Goal: Information Seeking & Learning: Check status

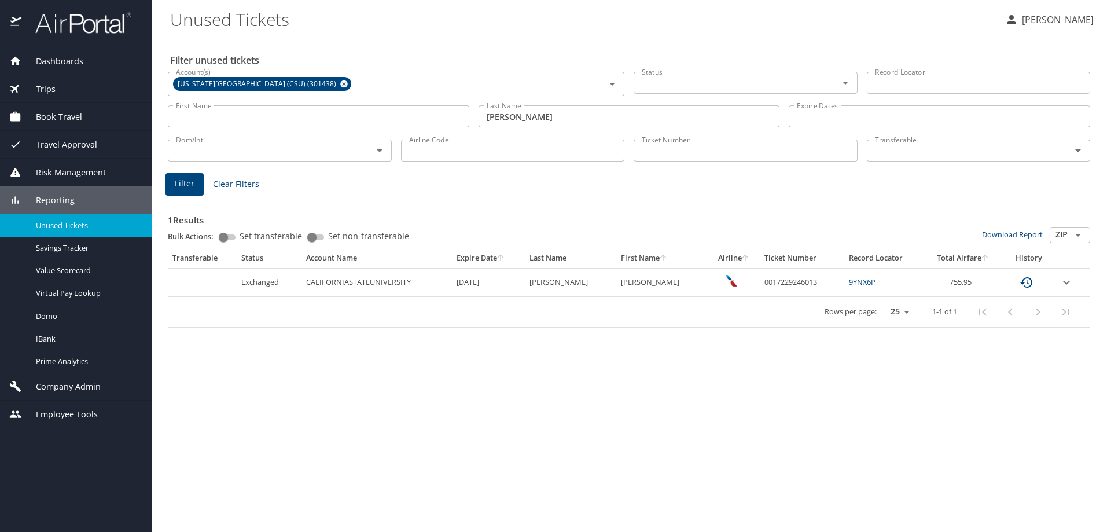
click at [249, 184] on span "Clear Filters" at bounding box center [236, 184] width 46 height 14
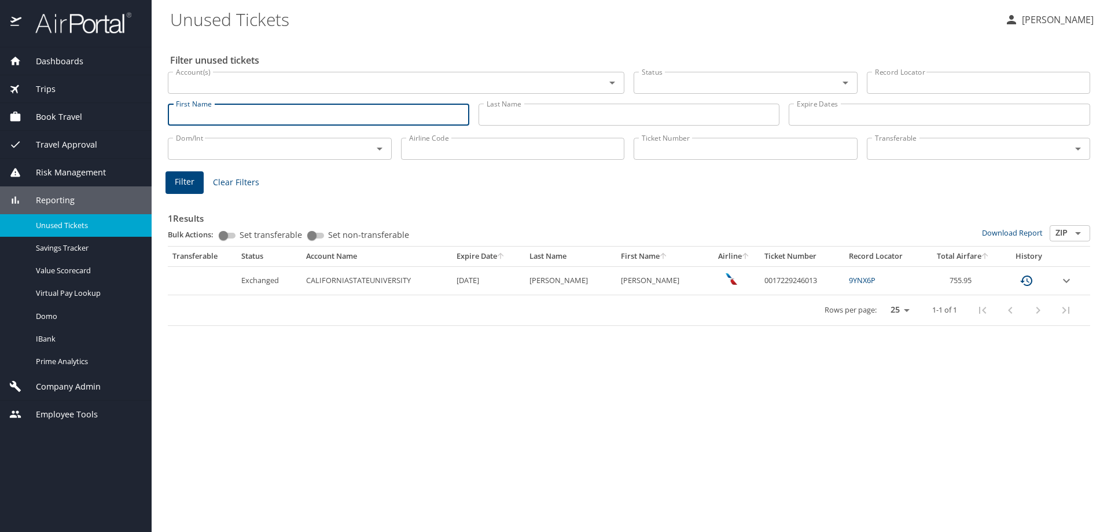
click at [216, 112] on input "First Name" at bounding box center [319, 115] width 302 height 22
type input "[PERSON_NAME]"
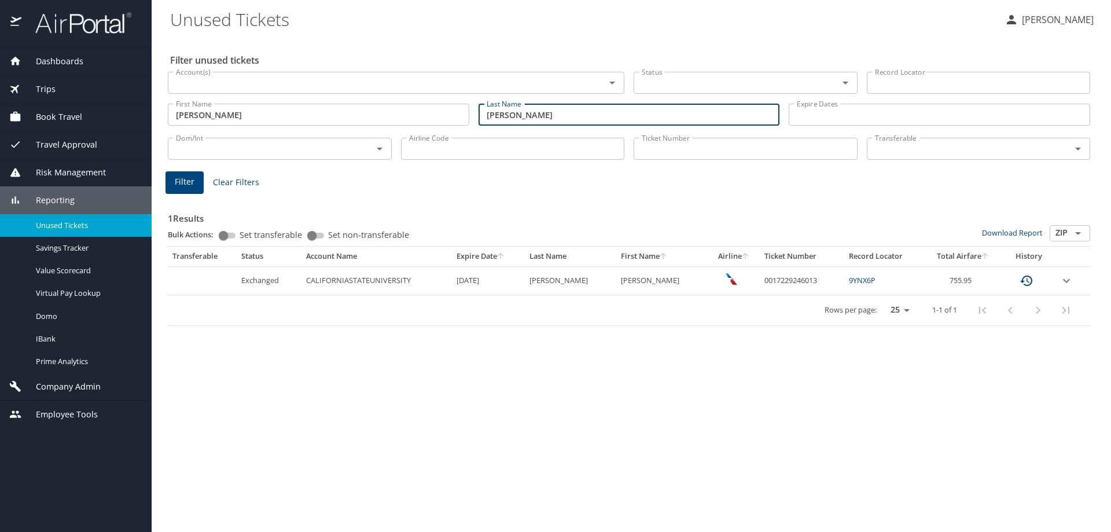
type input "[PERSON_NAME]"
click at [174, 185] on button "Filter" at bounding box center [185, 182] width 38 height 23
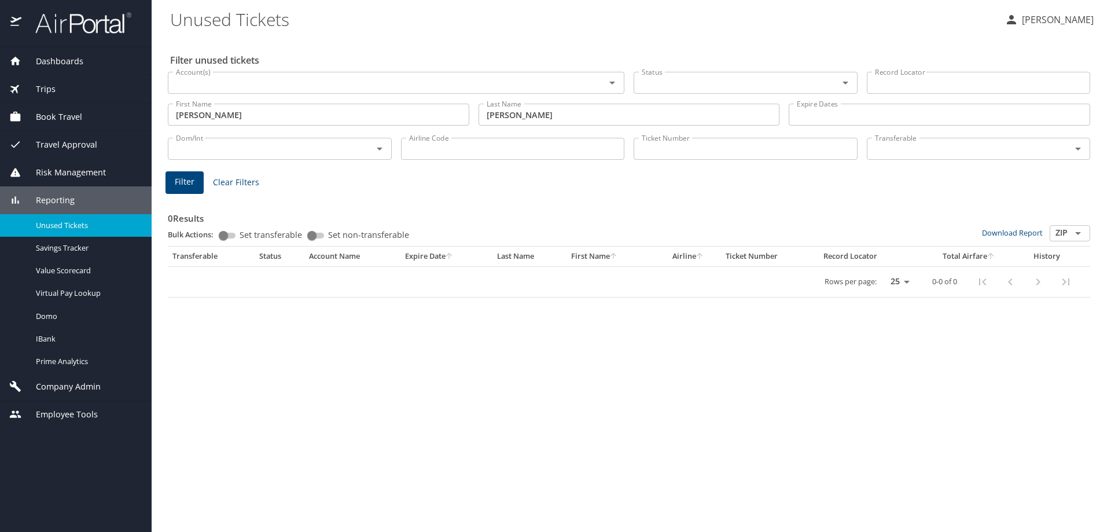
click at [241, 89] on input "Account(s)" at bounding box center [379, 82] width 416 height 15
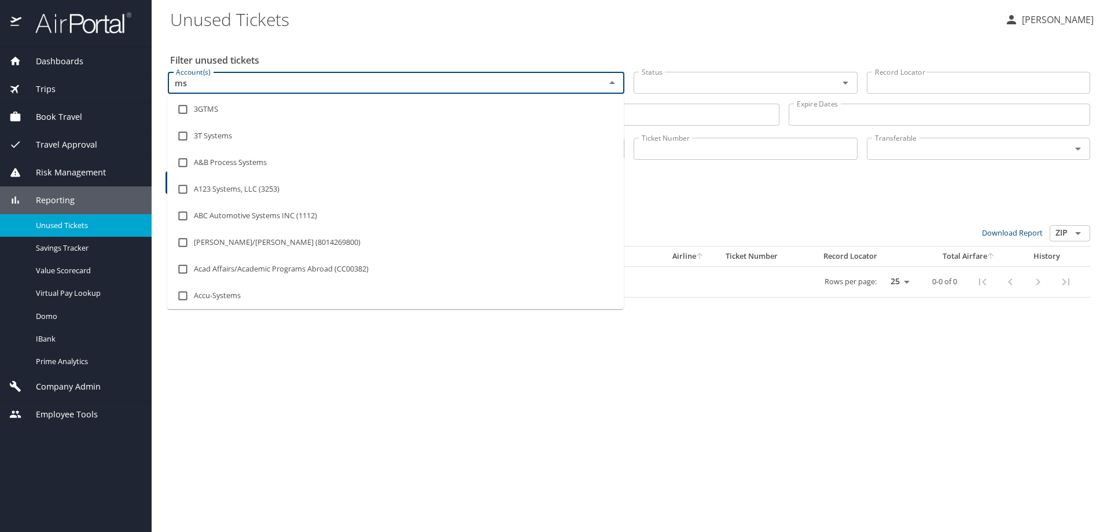
type input "msu"
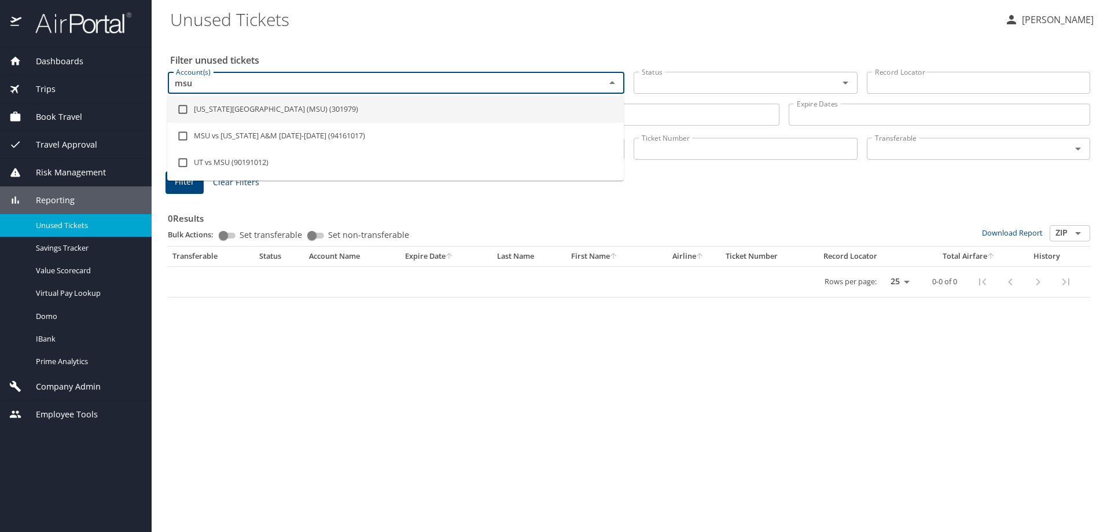
click at [184, 109] on input "checkbox" at bounding box center [183, 109] width 22 height 22
checkbox input "true"
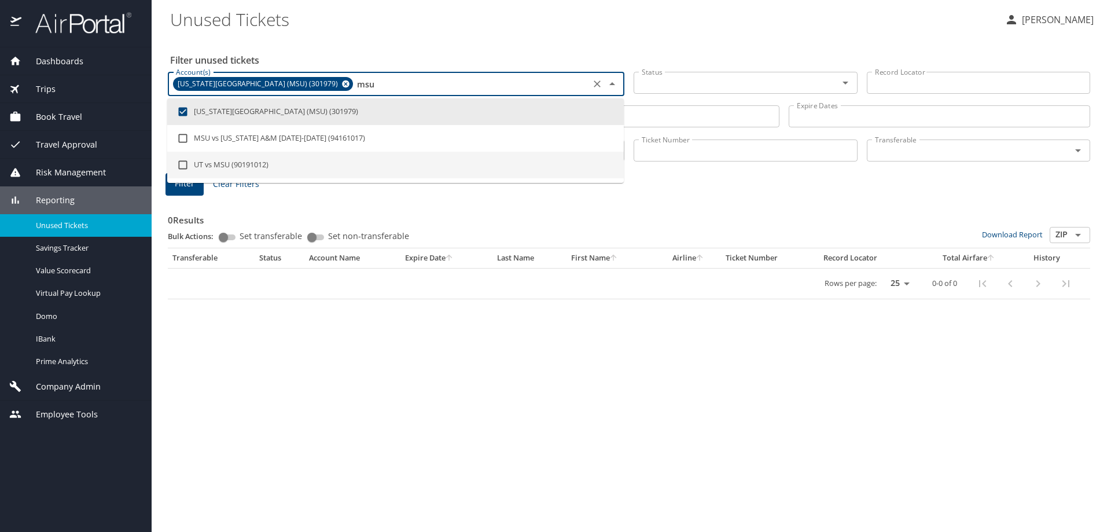
type input "msu"
click at [287, 202] on div "0 Results Bulk Actions: Set transferable Set non-transferable Download Report Z…" at bounding box center [629, 248] width 923 height 101
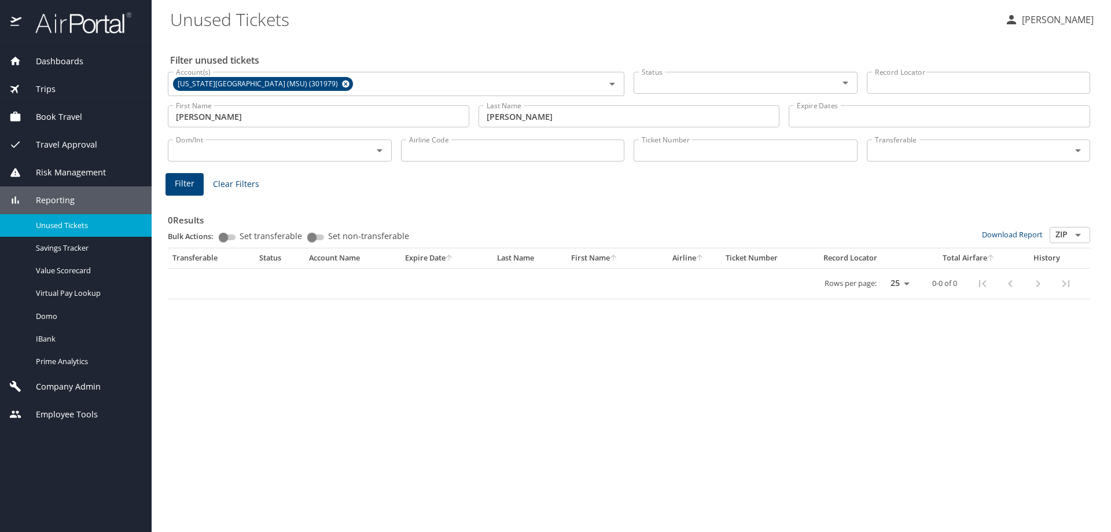
click at [188, 196] on div "0 Results Bulk Actions: Set transferable Set non-transferable Download Report Z…" at bounding box center [629, 246] width 932 height 115
click at [186, 190] on span "Filter" at bounding box center [185, 184] width 20 height 14
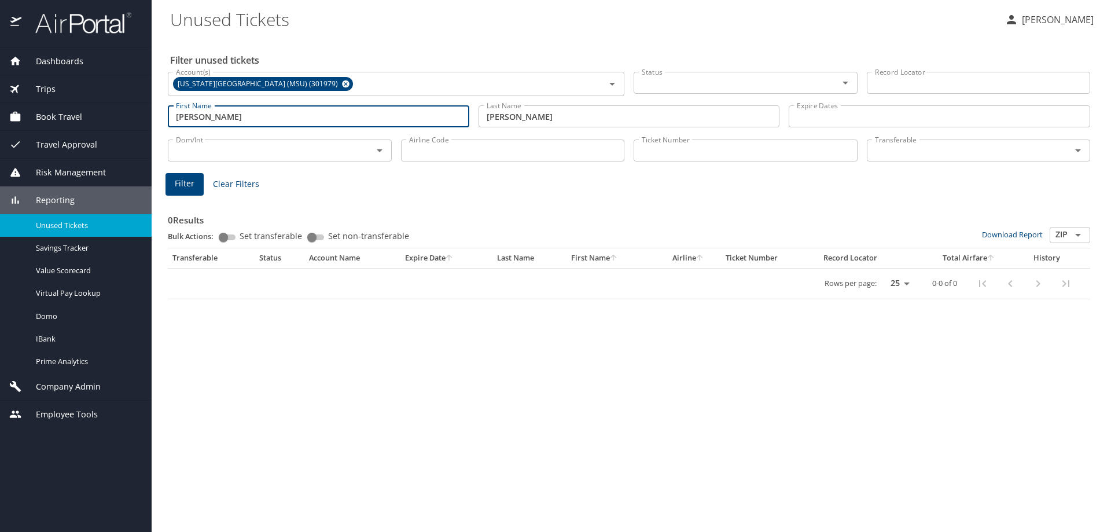
drag, startPoint x: 249, startPoint y: 112, endPoint x: 130, endPoint y: 112, distance: 119.8
click at [130, 112] on div "Dashboards AirPortal 360™ Manager AirPortal 360™ Agent My Travel Dashboard Trip…" at bounding box center [555, 266] width 1111 height 532
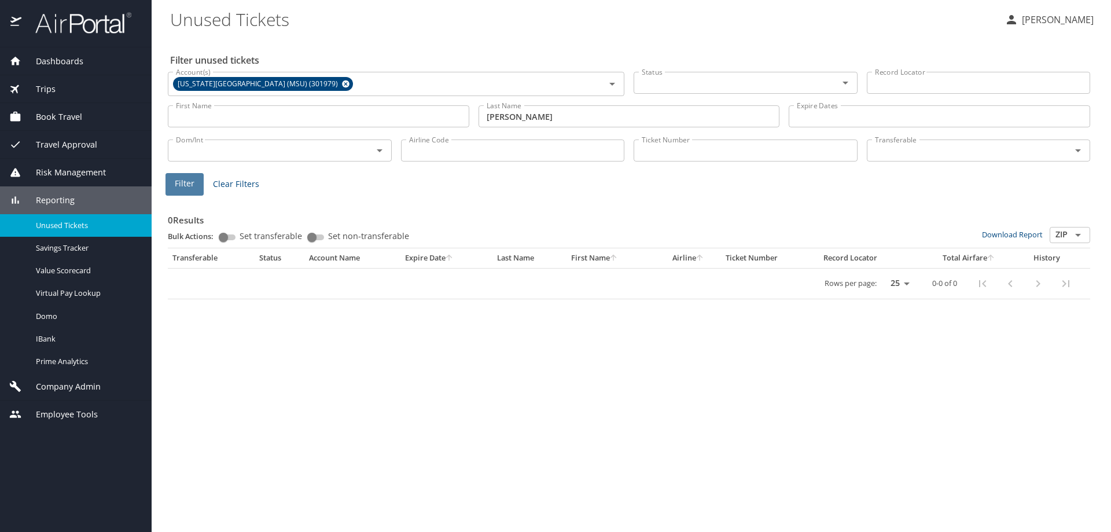
click at [178, 188] on span "Filter" at bounding box center [185, 184] width 20 height 14
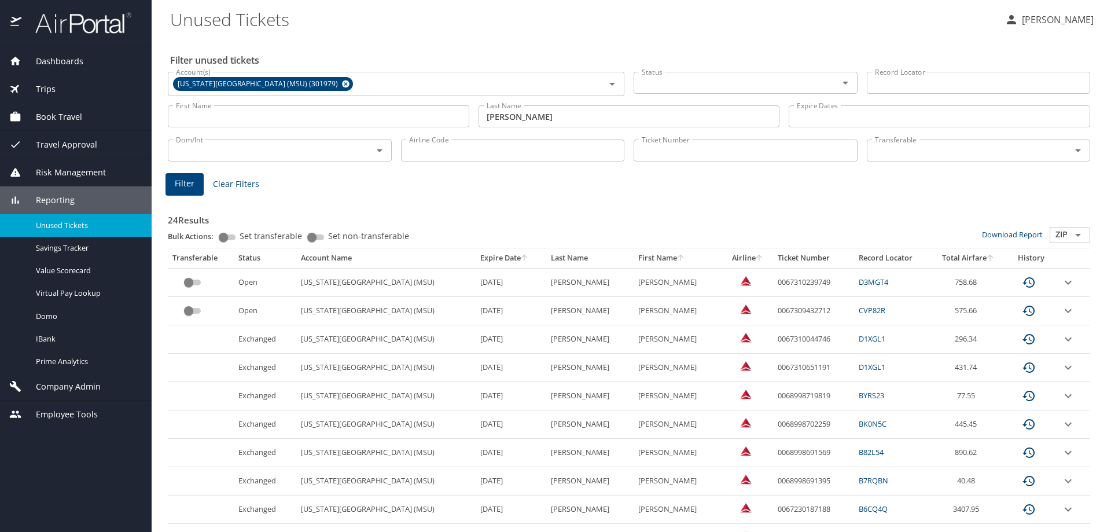
click at [859, 310] on link "CVP82R" at bounding box center [872, 310] width 27 height 10
